Goal: Task Accomplishment & Management: Use online tool/utility

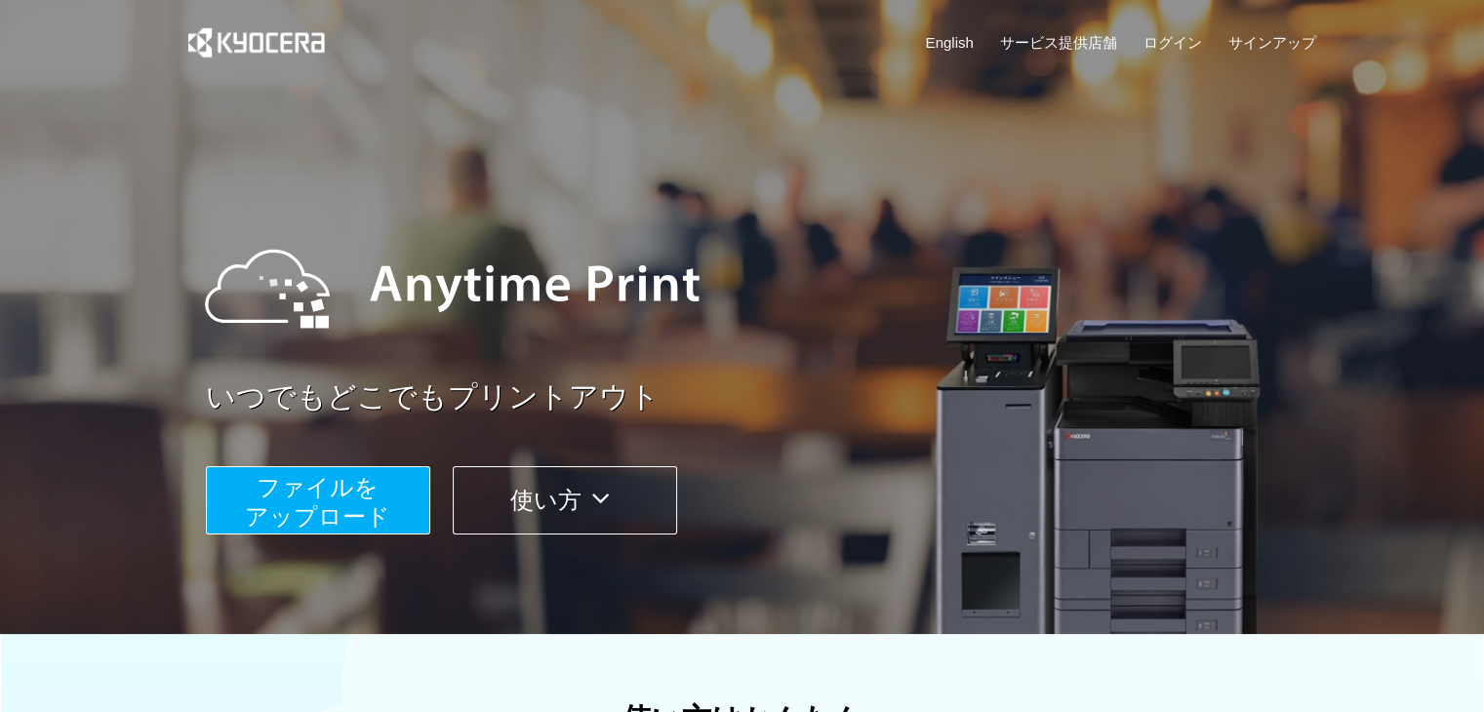
click at [351, 490] on span "ファイルを ​​アップロード" at bounding box center [317, 502] width 145 height 56
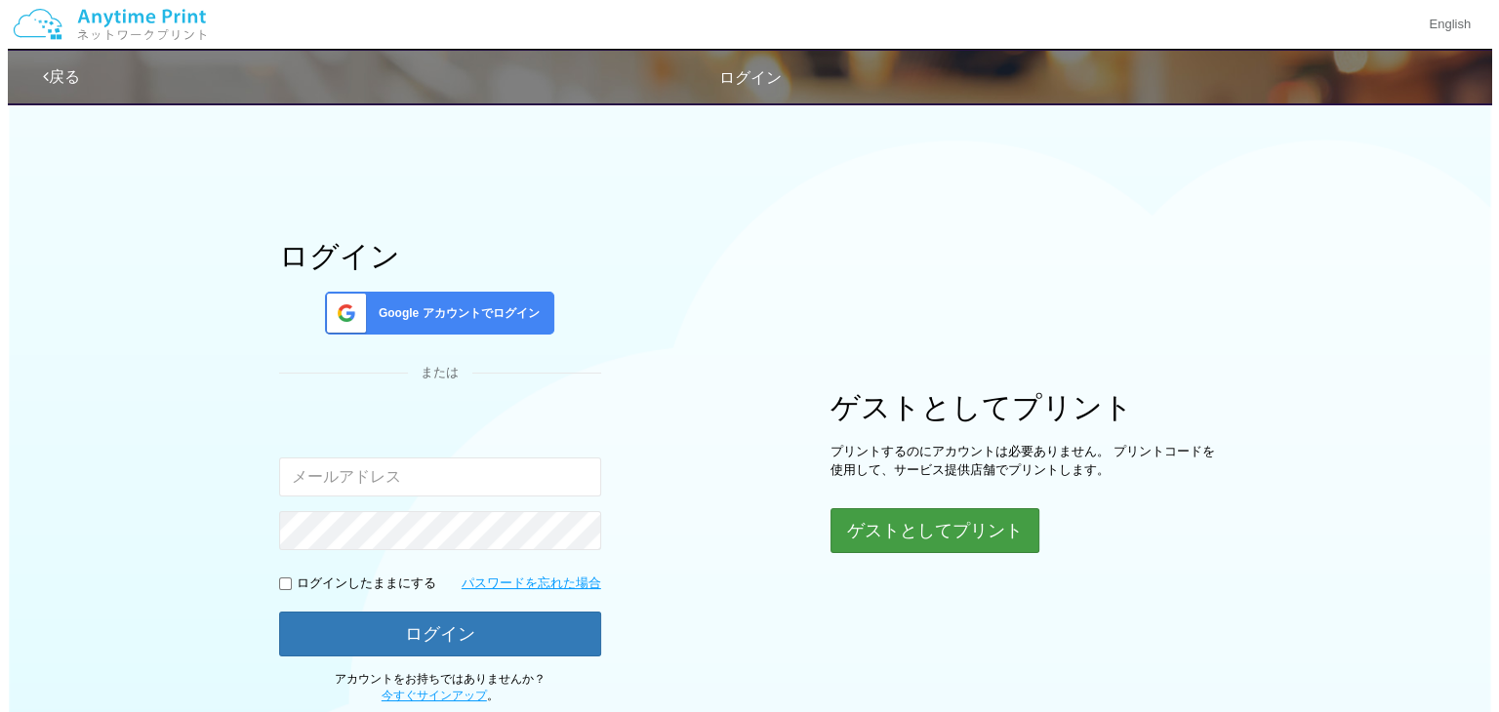
scroll to position [133, 0]
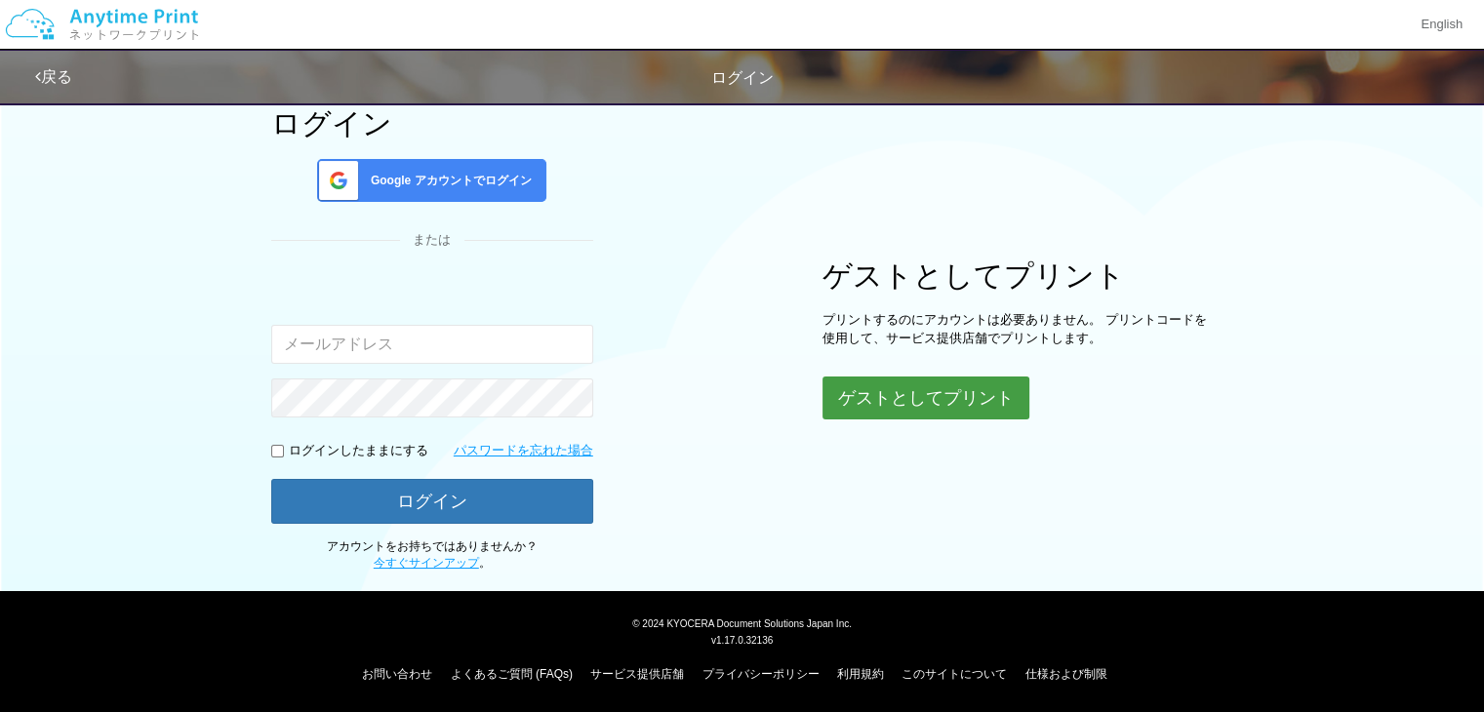
click at [884, 393] on button "ゲストとしてプリント" at bounding box center [925, 398] width 207 height 43
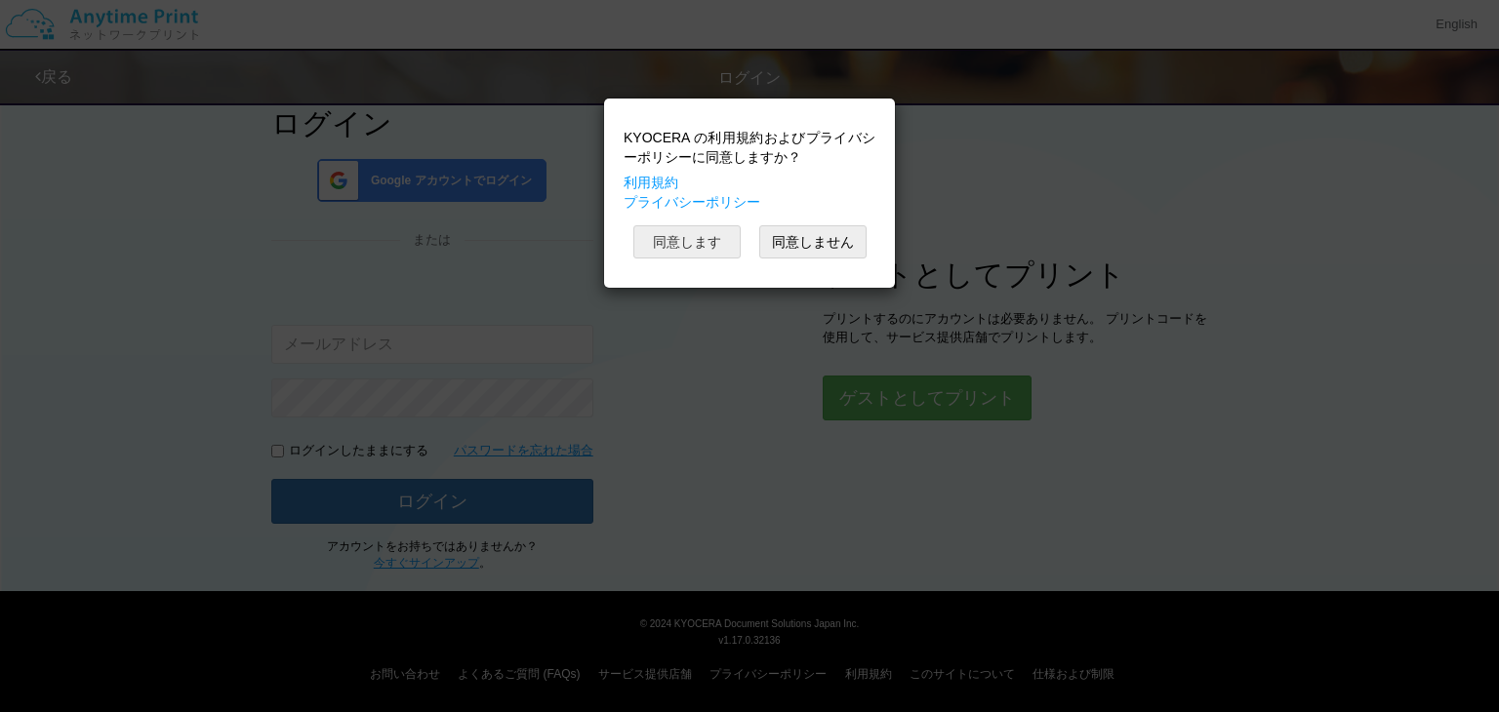
click at [717, 243] on button "同意します" at bounding box center [686, 241] width 107 height 33
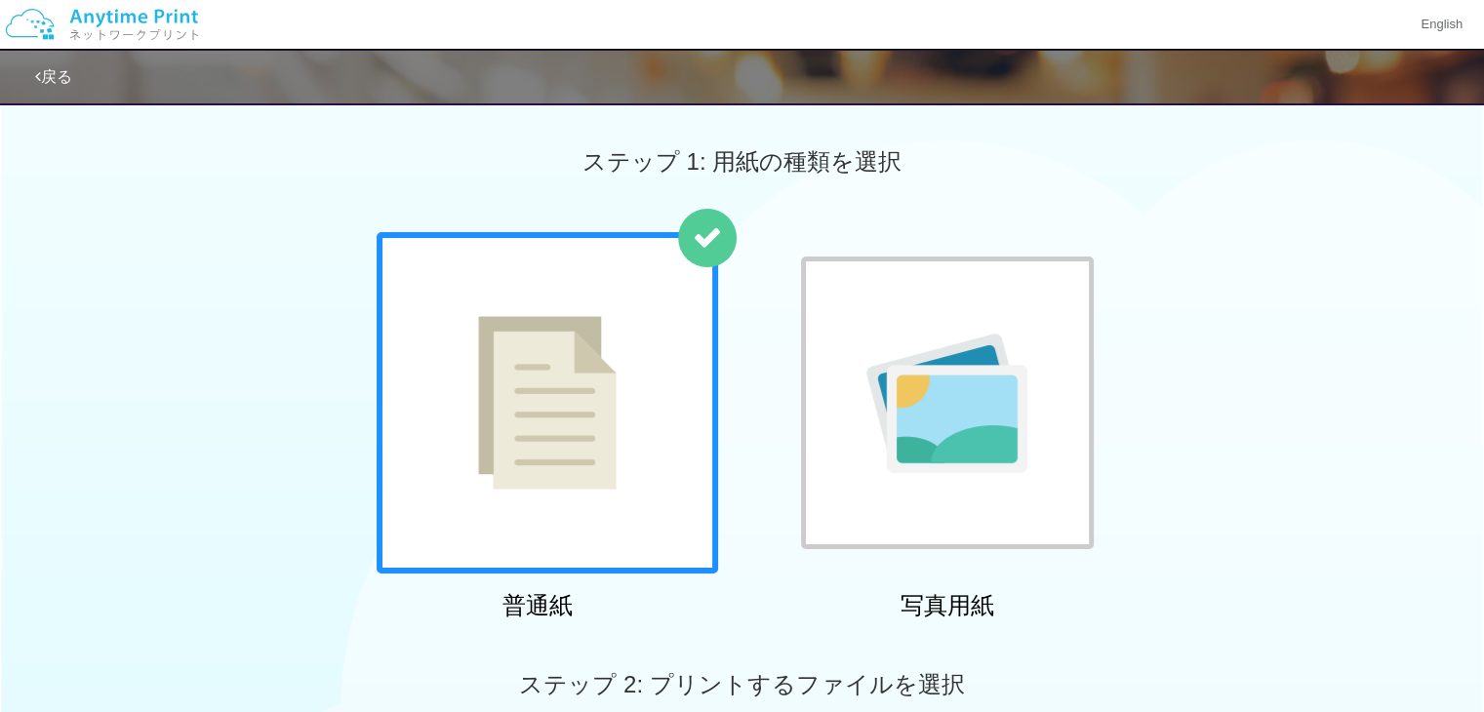
click at [650, 447] on div at bounding box center [547, 402] width 341 height 341
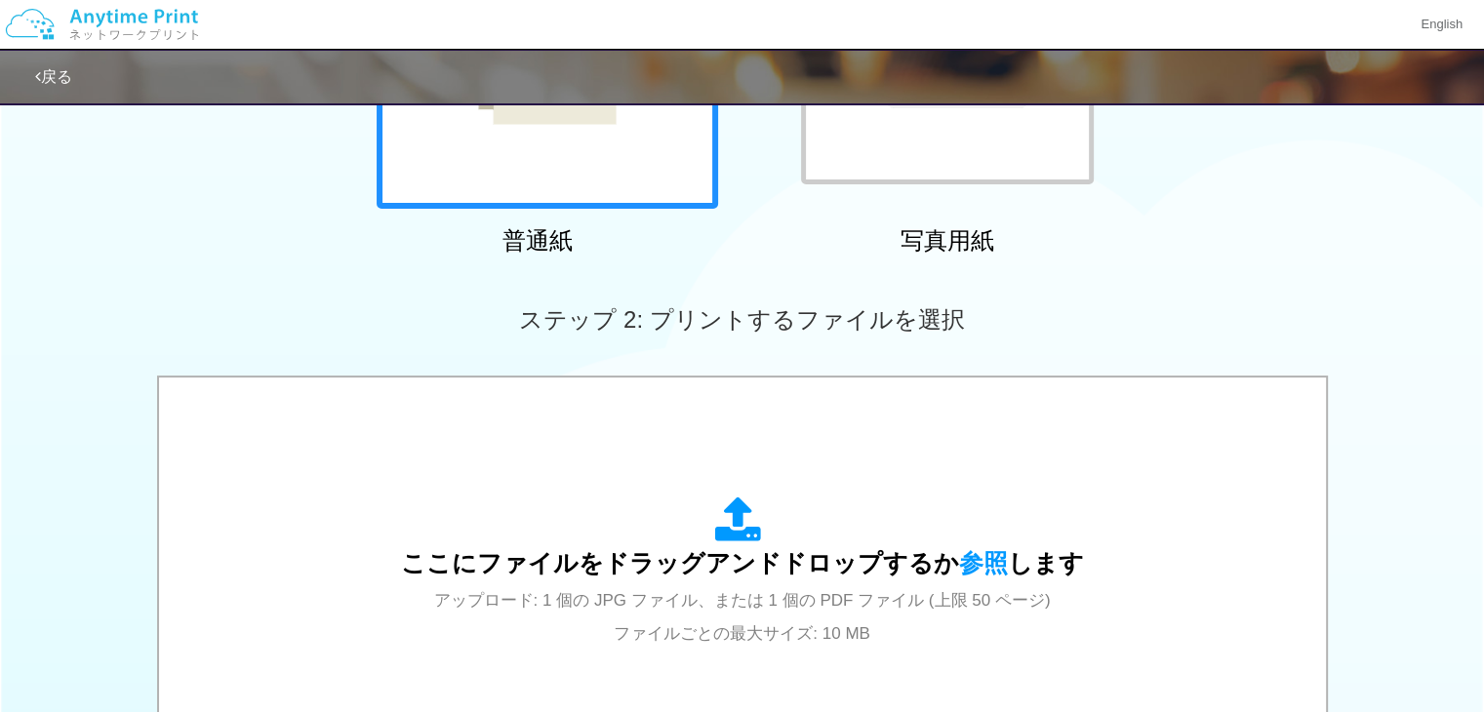
scroll to position [367, 0]
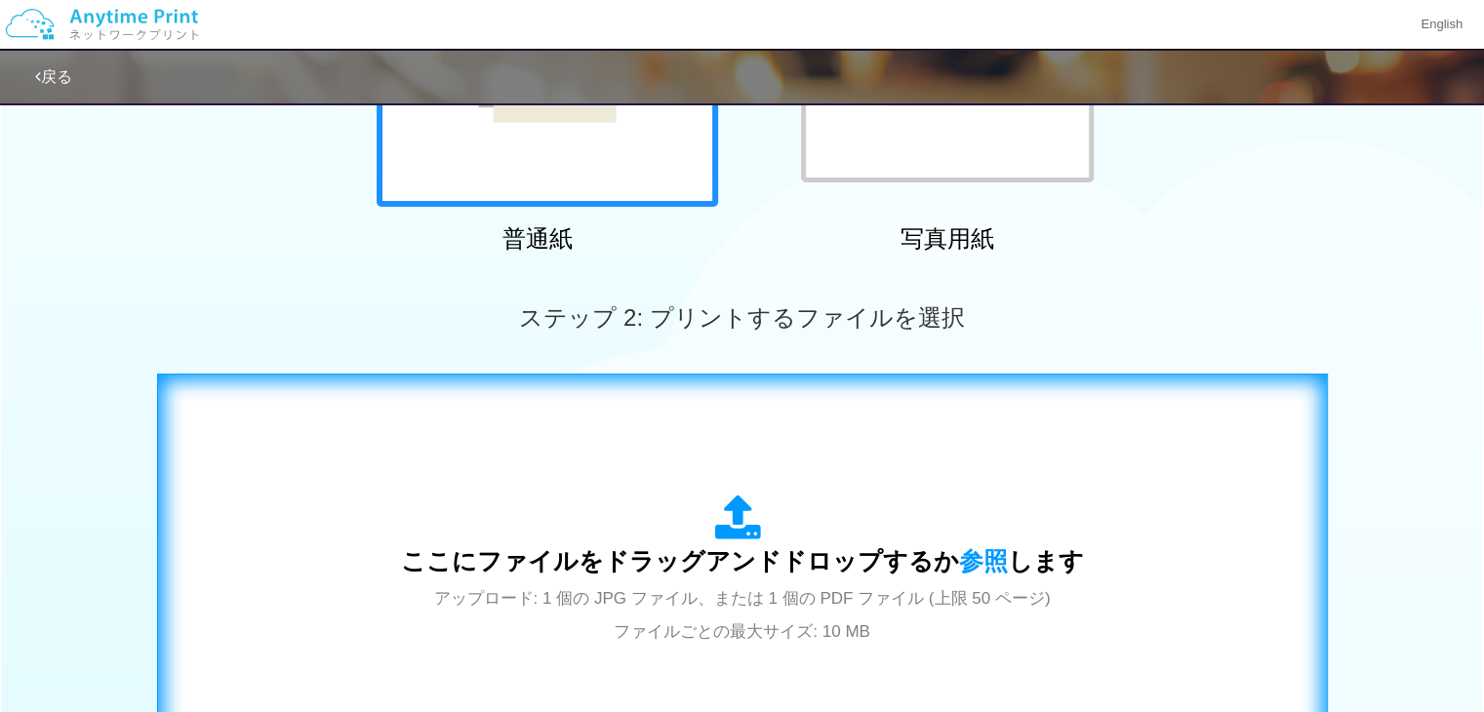
click at [718, 498] on icon at bounding box center [742, 519] width 55 height 49
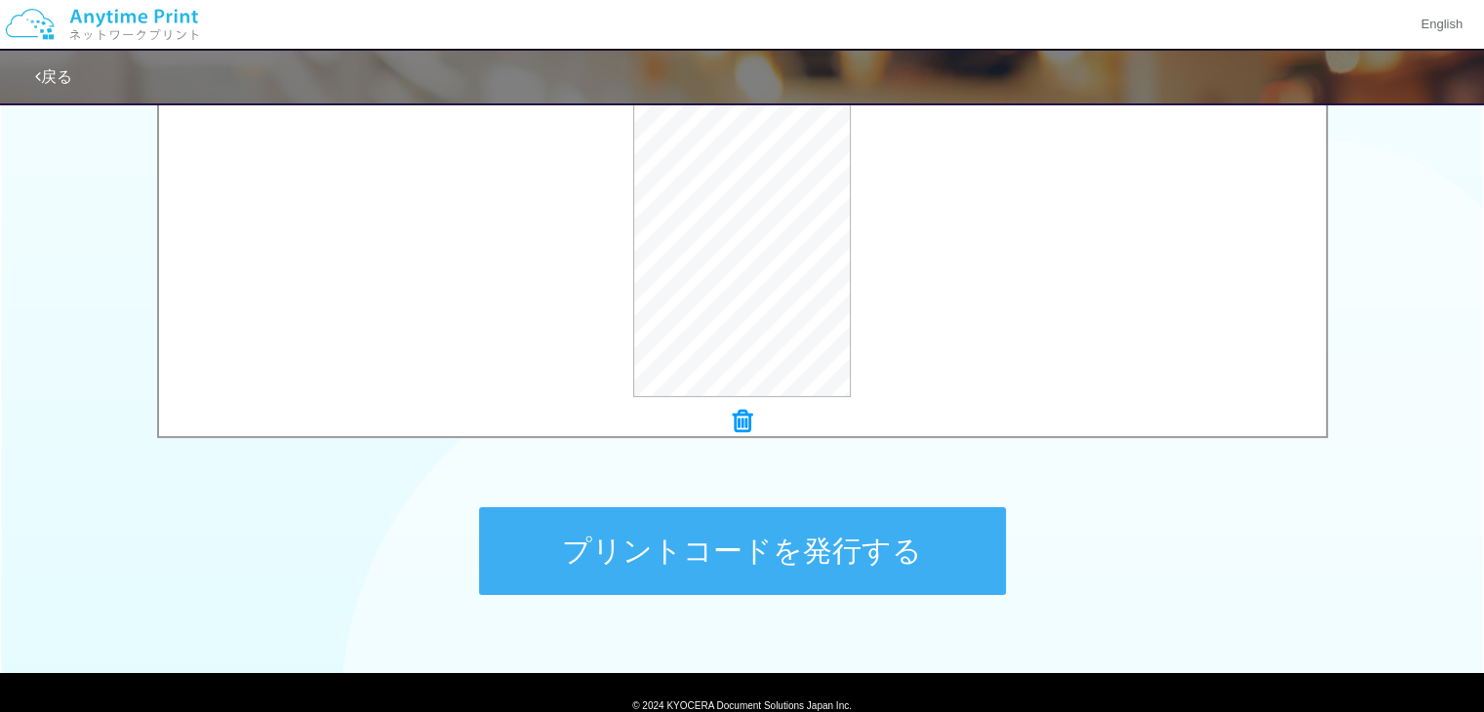
scroll to position [691, 0]
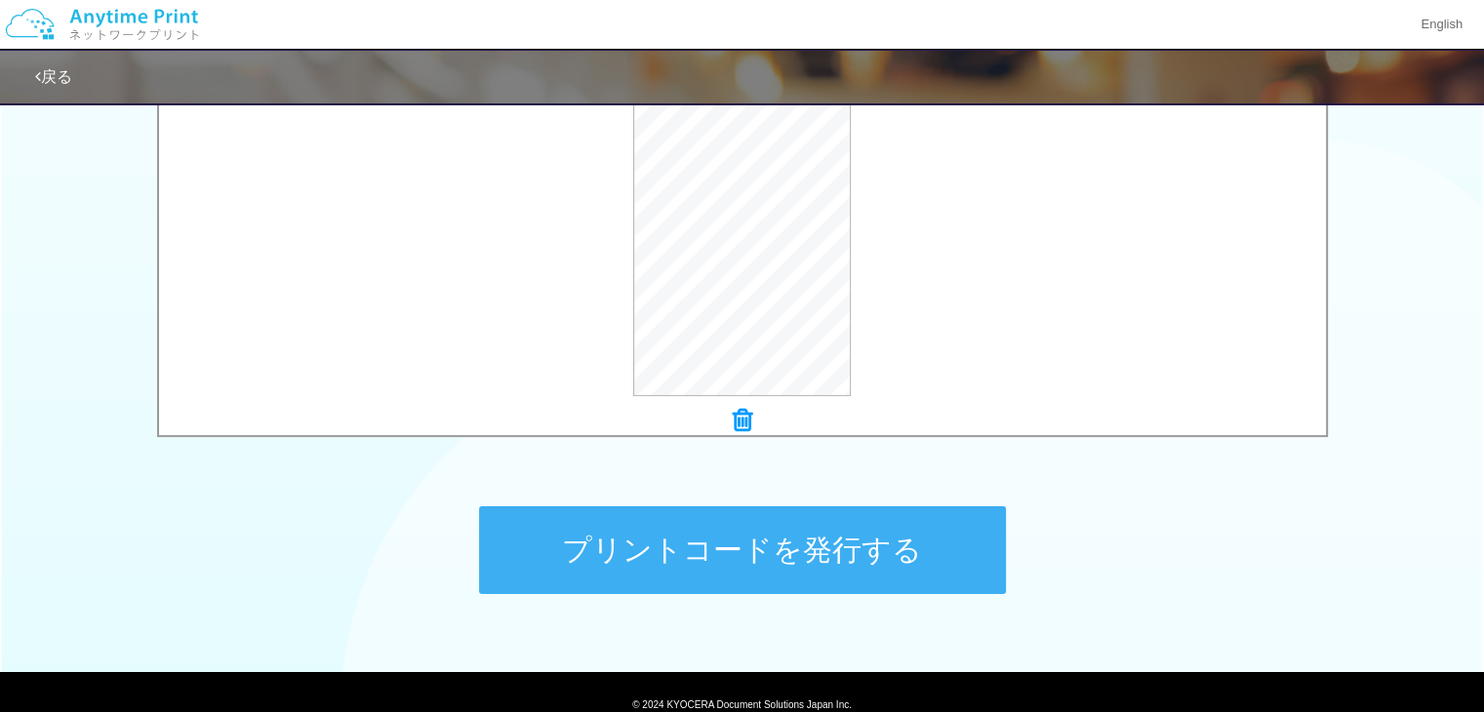
click at [671, 571] on button "プリントコードを発行する" at bounding box center [742, 550] width 527 height 88
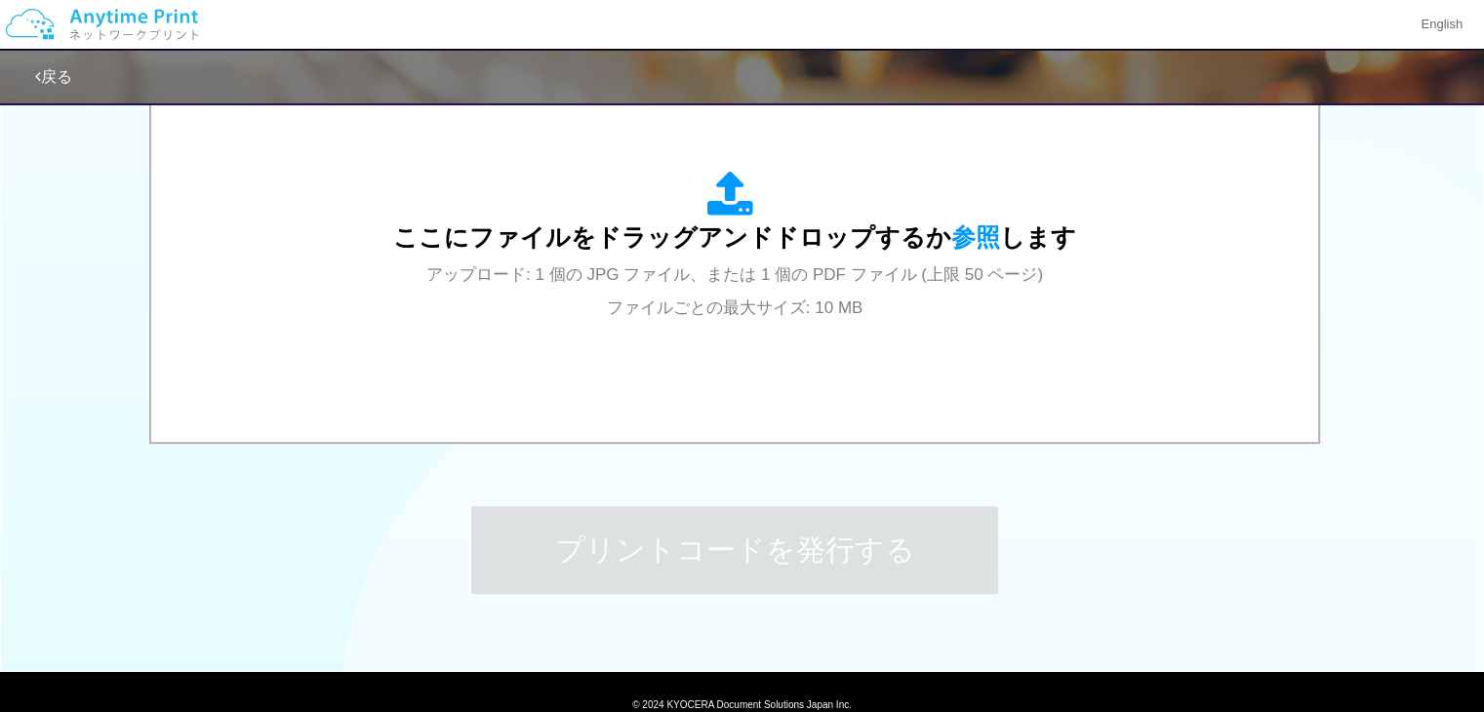
scroll to position [0, 0]
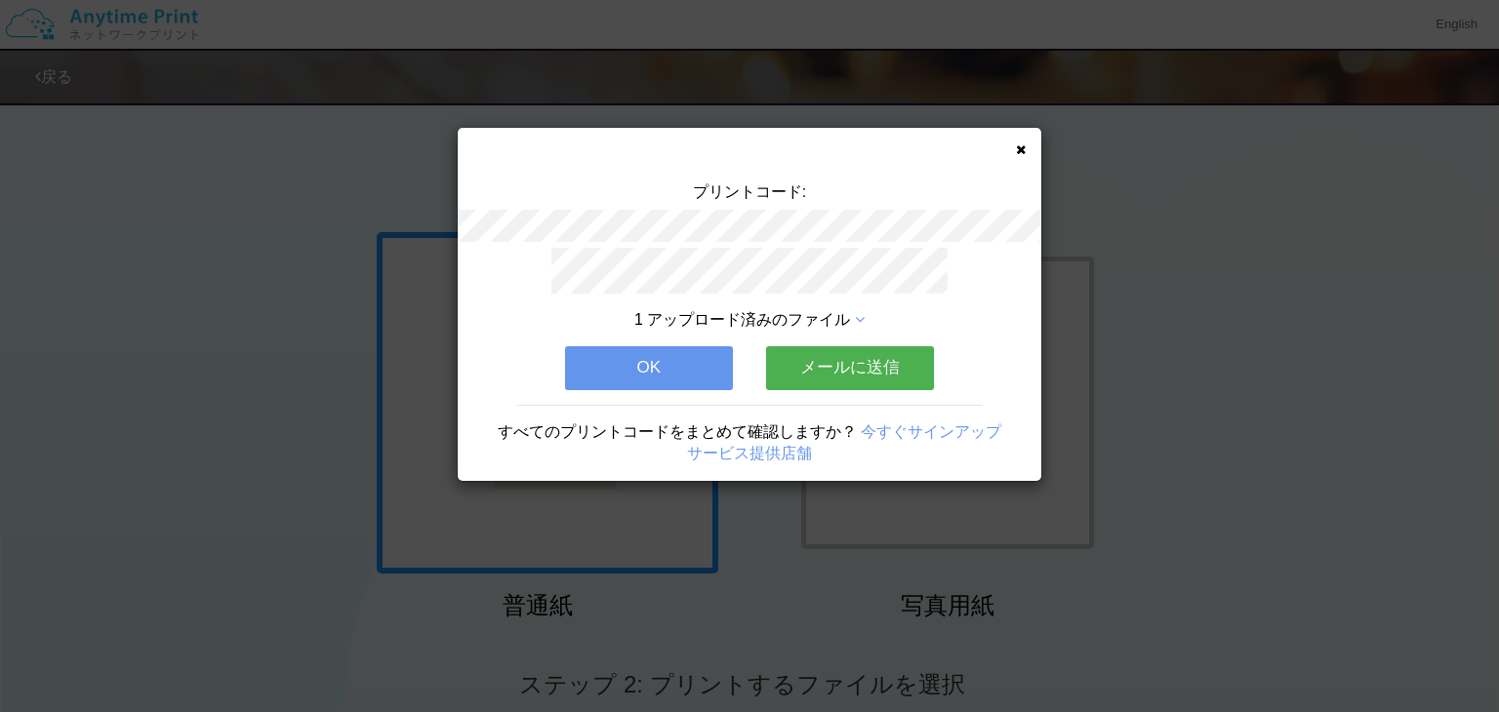
click at [849, 316] on span "1 アップロード済みのファイル" at bounding box center [742, 319] width 216 height 17
click at [709, 360] on button "OK" at bounding box center [649, 367] width 168 height 43
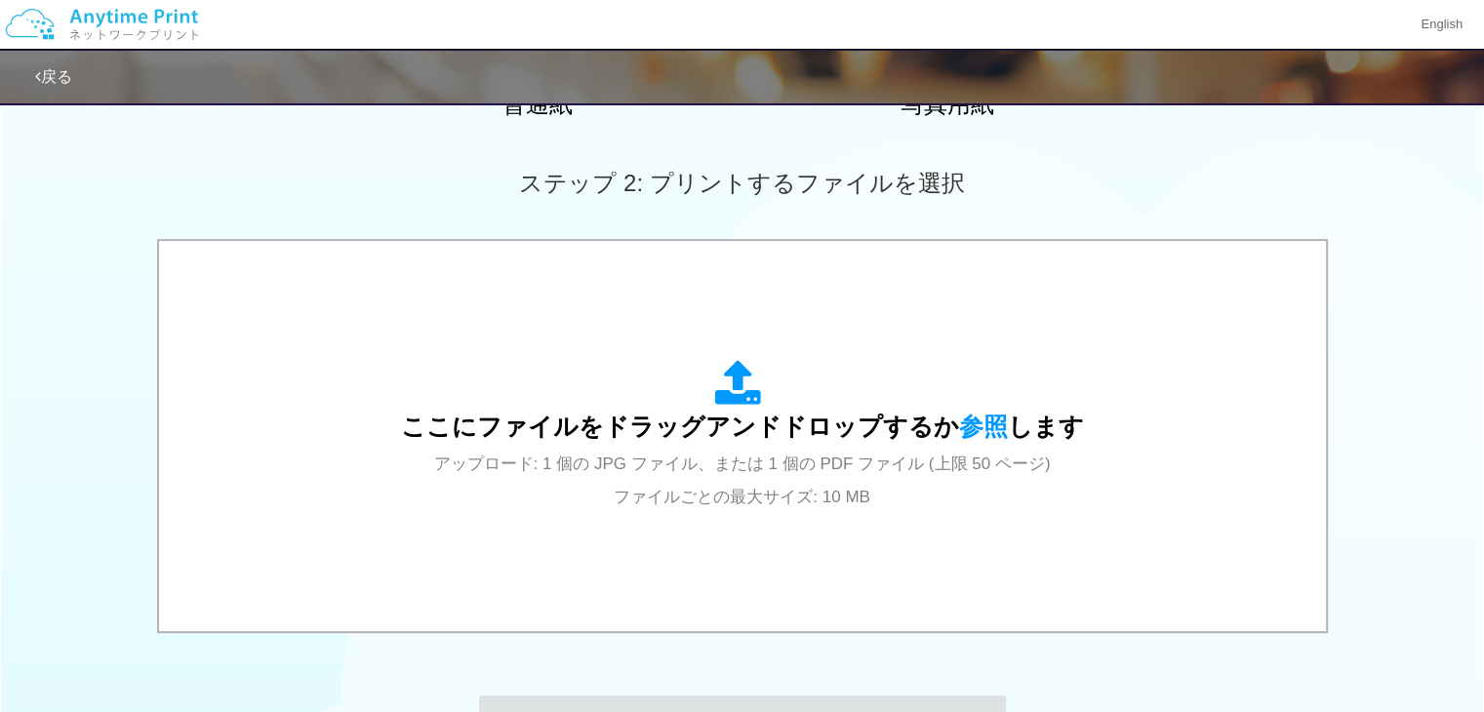
scroll to position [568, 0]
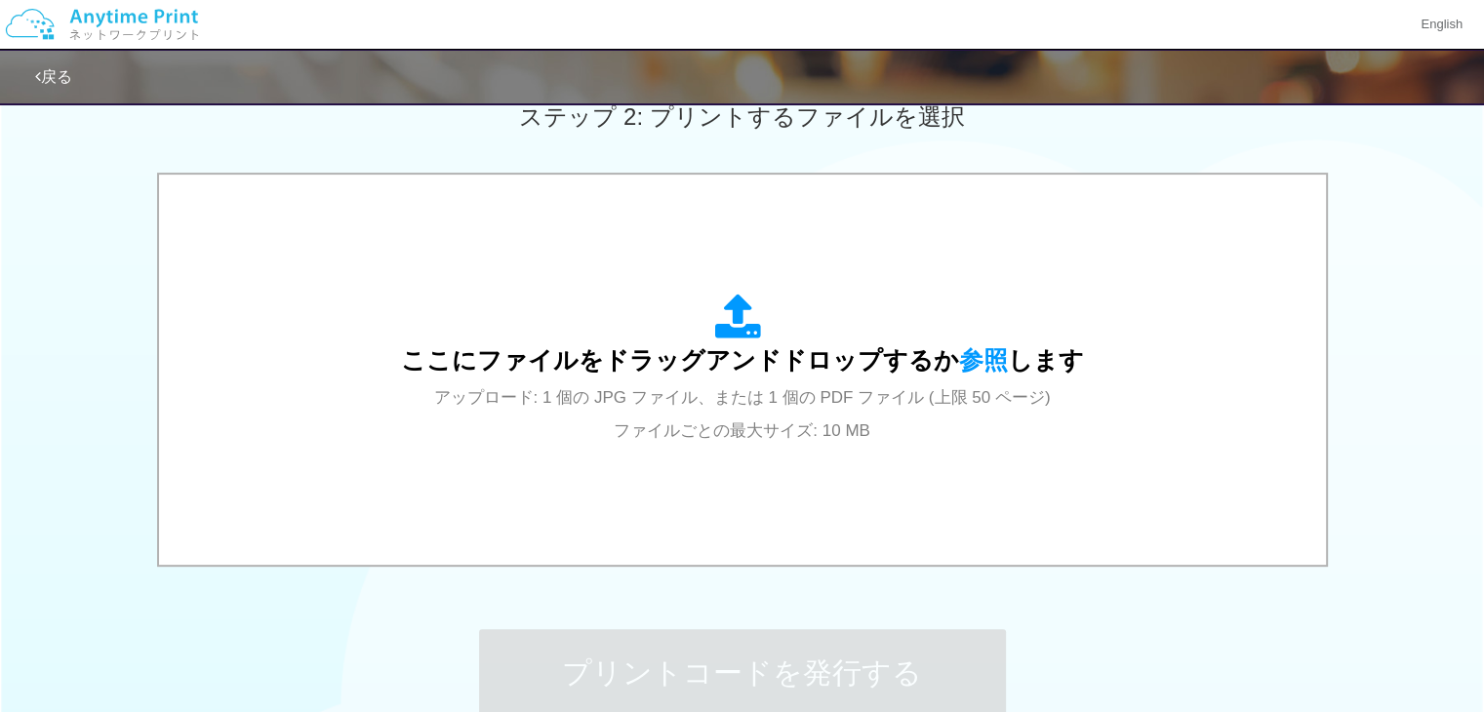
click at [732, 294] on icon at bounding box center [742, 318] width 55 height 49
